Goal: Find specific page/section: Find specific page/section

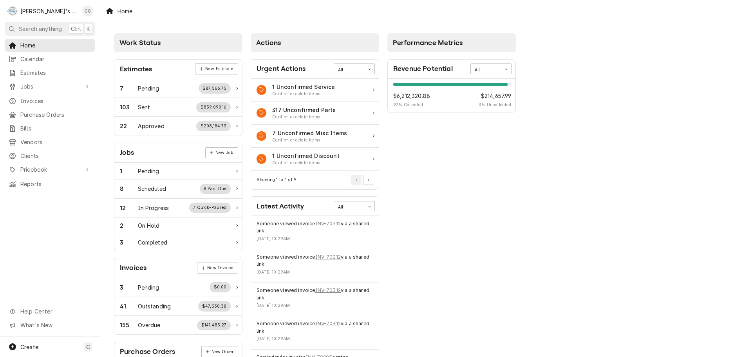
click at [23, 29] on span "Search anything" at bounding box center [40, 29] width 43 height 8
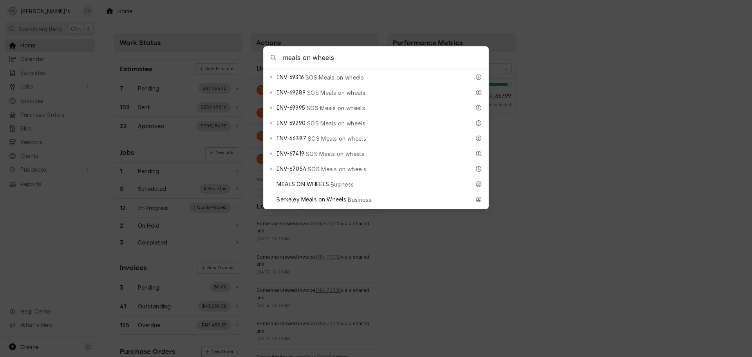
scroll to position [548, 0]
type input "meals on wheels"
click at [356, 180] on div "MEALS ON WHEELS Business" at bounding box center [374, 184] width 194 height 9
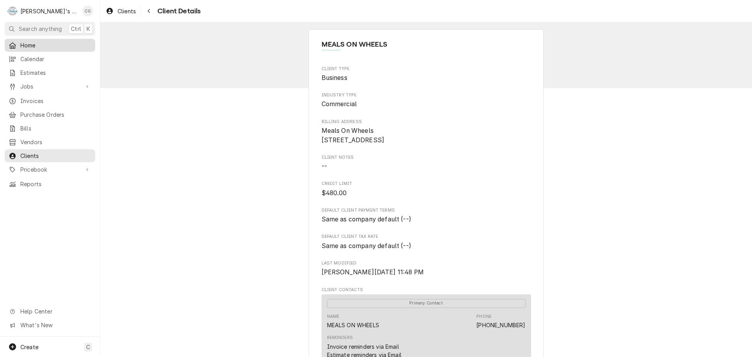
click at [29, 43] on span "Home" at bounding box center [55, 45] width 71 height 8
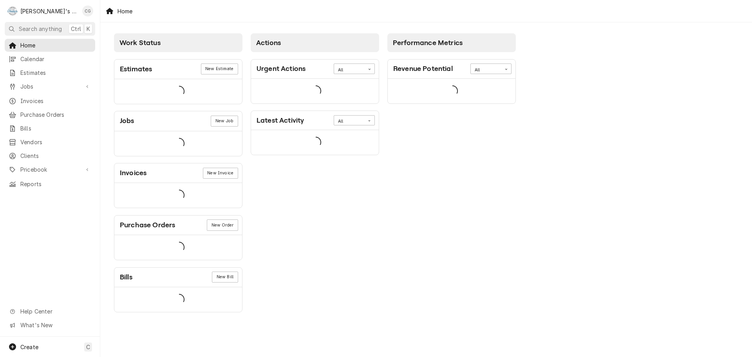
click at [45, 26] on div "R Rudy's Commercial Refrigeration CG Search anything Ctrl K Home Calendar Estim…" at bounding box center [376, 178] width 752 height 357
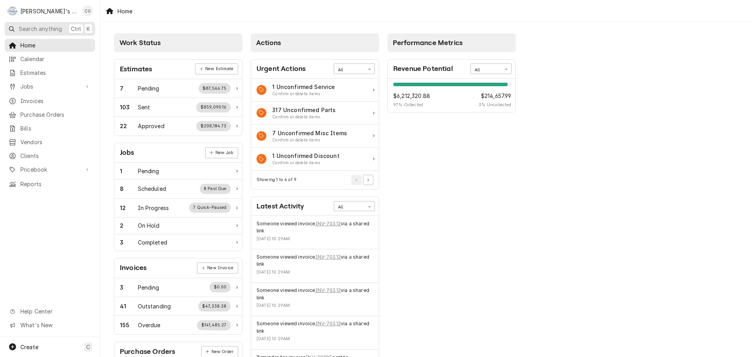
click at [45, 25] on span "Search anything" at bounding box center [40, 29] width 43 height 8
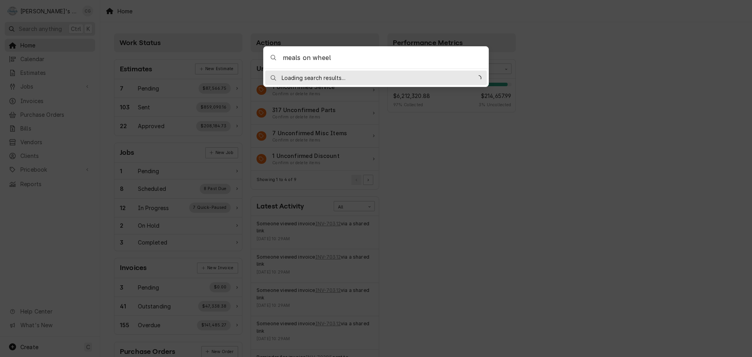
type input "meals on wheels"
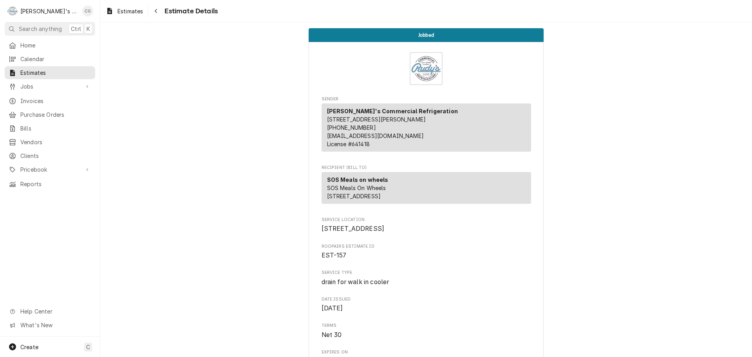
click at [49, 43] on span "Home" at bounding box center [55, 45] width 71 height 8
